Goal: Task Accomplishment & Management: Use online tool/utility

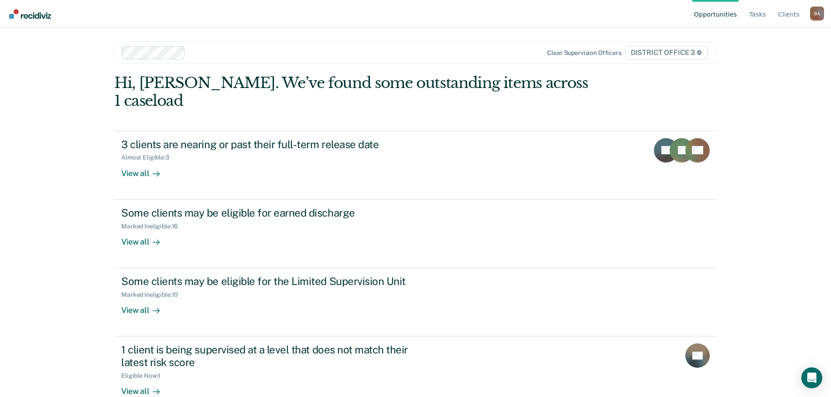
scroll to position [72, 0]
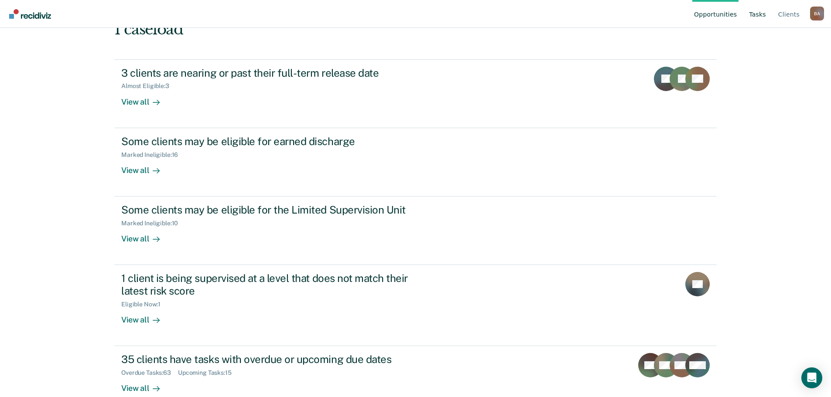
click at [761, 14] on link "Tasks" at bounding box center [757, 14] width 20 height 28
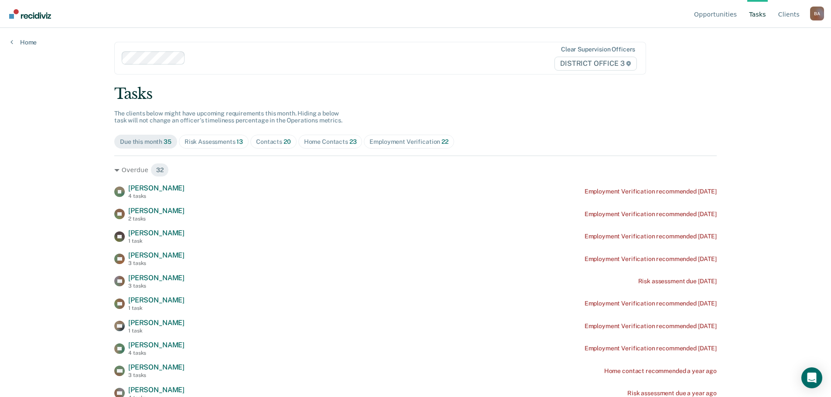
click at [764, 13] on link "Tasks" at bounding box center [757, 14] width 20 height 28
click at [325, 143] on div "Home Contacts 23" at bounding box center [330, 141] width 53 height 7
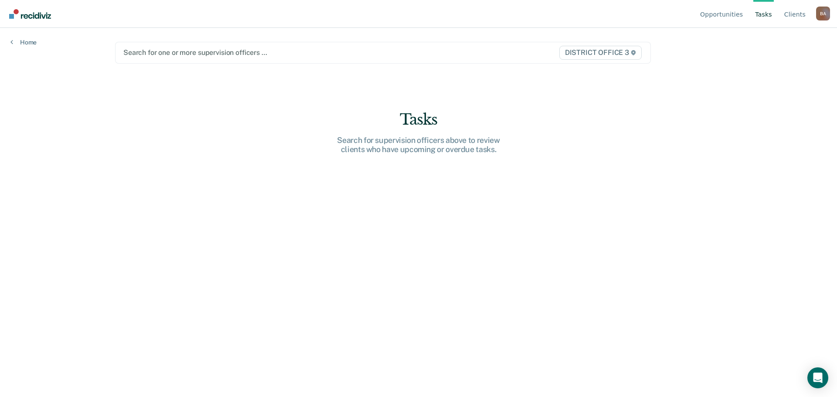
click at [174, 53] on div at bounding box center [304, 53] width 363 height 10
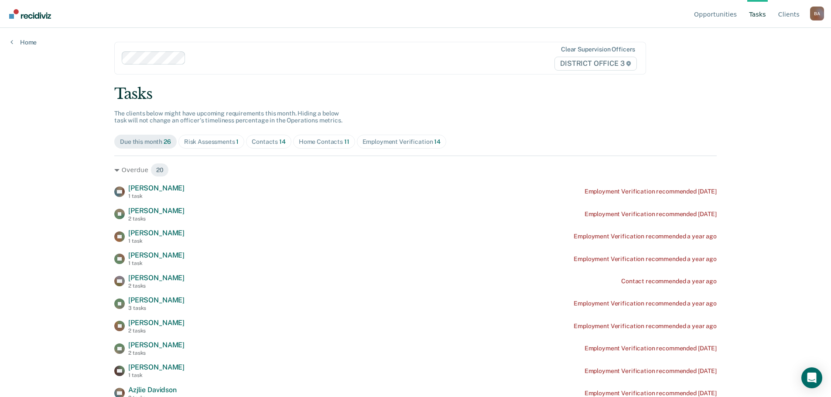
click at [326, 144] on div "Home Contacts 11" at bounding box center [324, 141] width 51 height 7
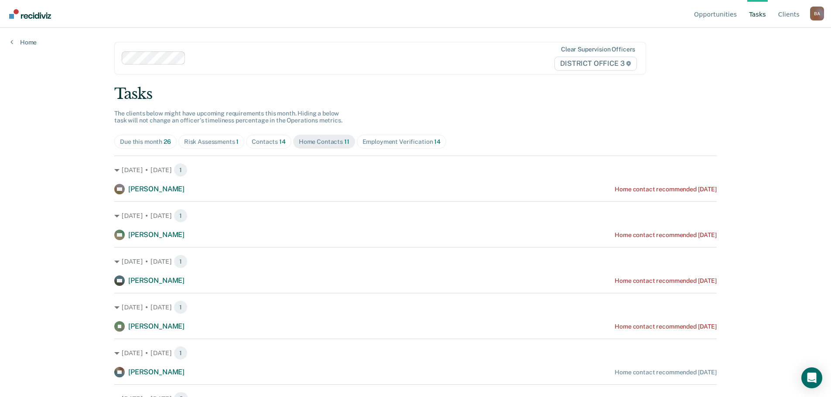
click at [266, 140] on div "Contacts 14" at bounding box center [269, 141] width 34 height 7
click at [143, 143] on div "Due this month 26" at bounding box center [145, 141] width 51 height 7
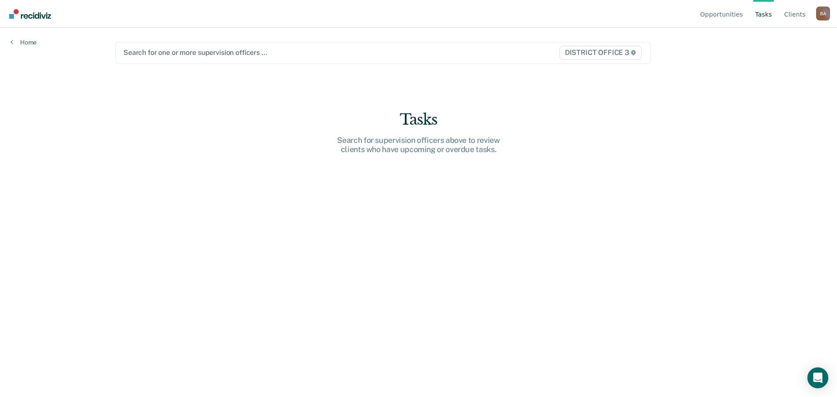
click at [147, 49] on div at bounding box center [304, 53] width 363 height 10
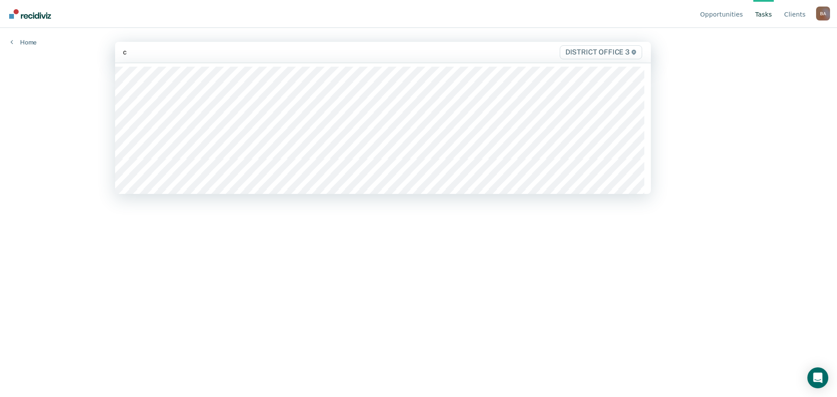
type input "ch"
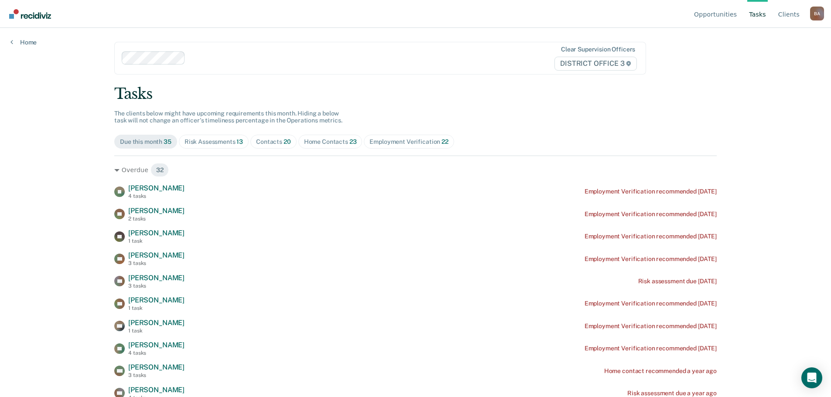
click at [263, 142] on div "Contacts 20" at bounding box center [273, 141] width 35 height 7
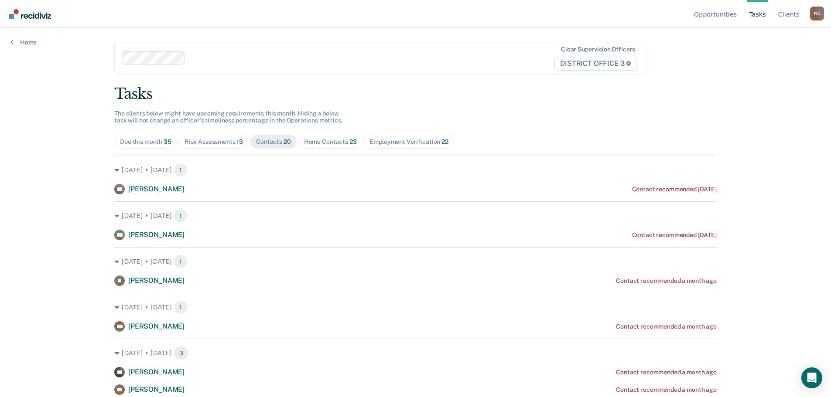
click at [321, 137] on span "Home Contacts 23" at bounding box center [330, 142] width 64 height 14
